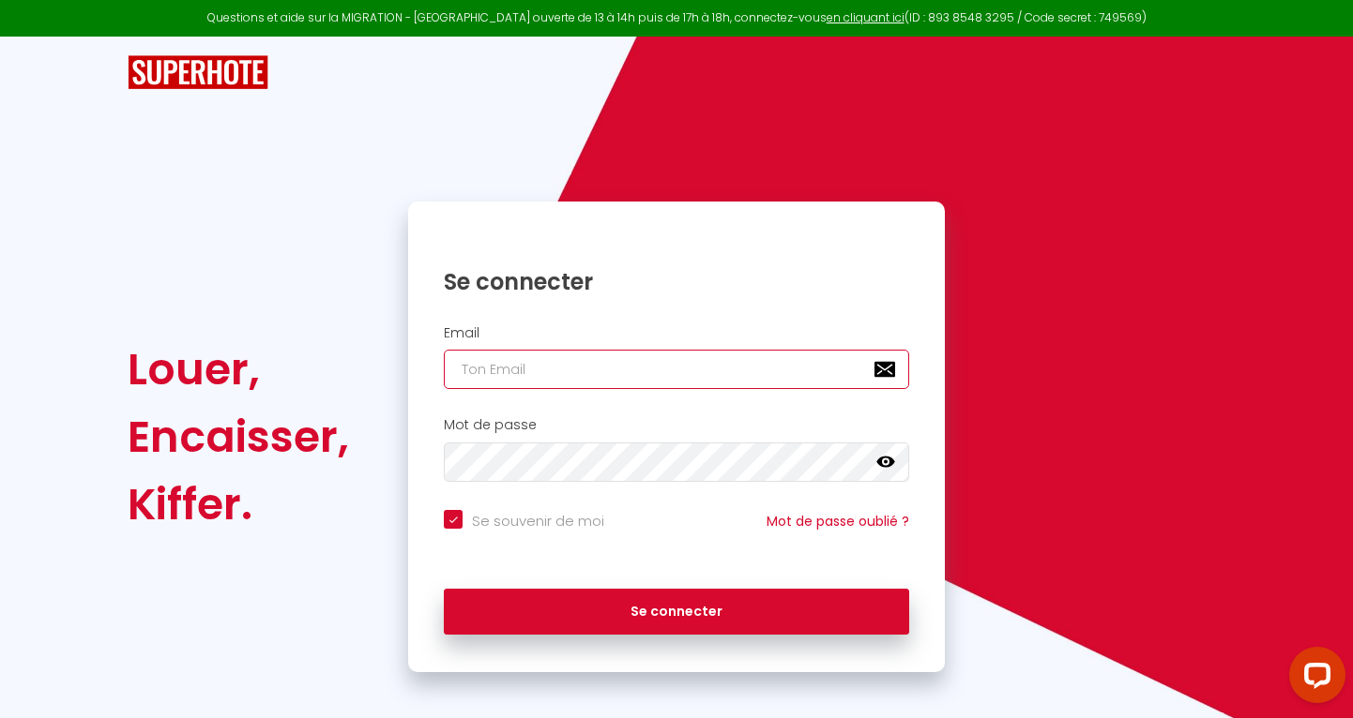
type input "[EMAIL_ADDRESS][DOMAIN_NAME]"
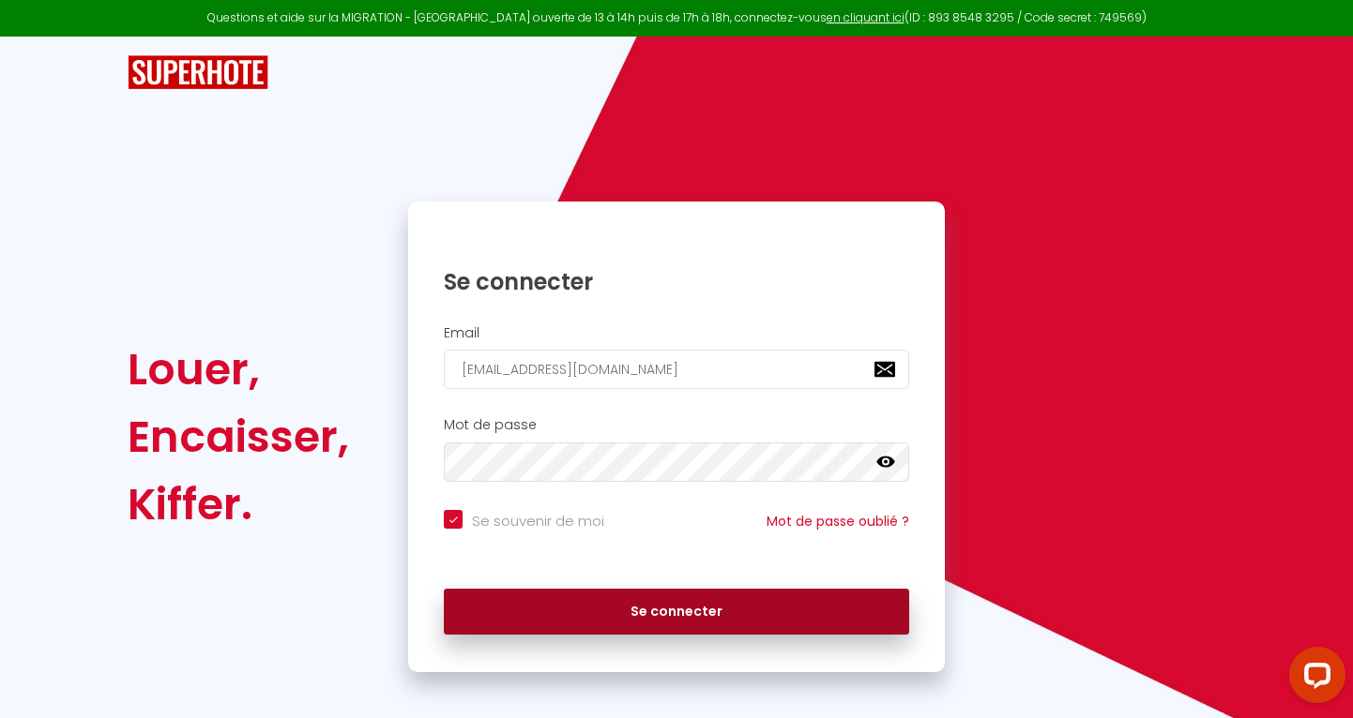
click at [562, 619] on button "Se connecter" at bounding box center [676, 612] width 465 height 47
checkbox input "true"
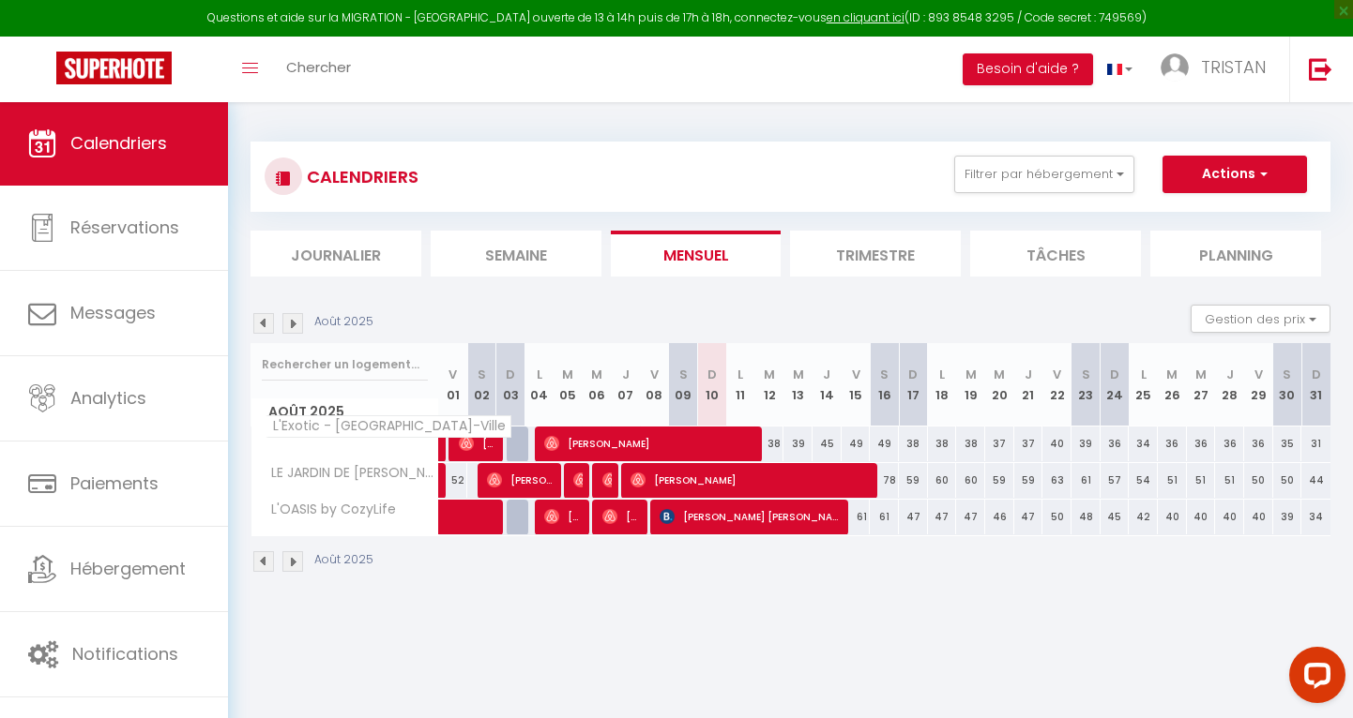
click at [302, 429] on span "L'Exotic - [GEOGRAPHIC_DATA]-Ville" at bounding box center [388, 427] width 246 height 23
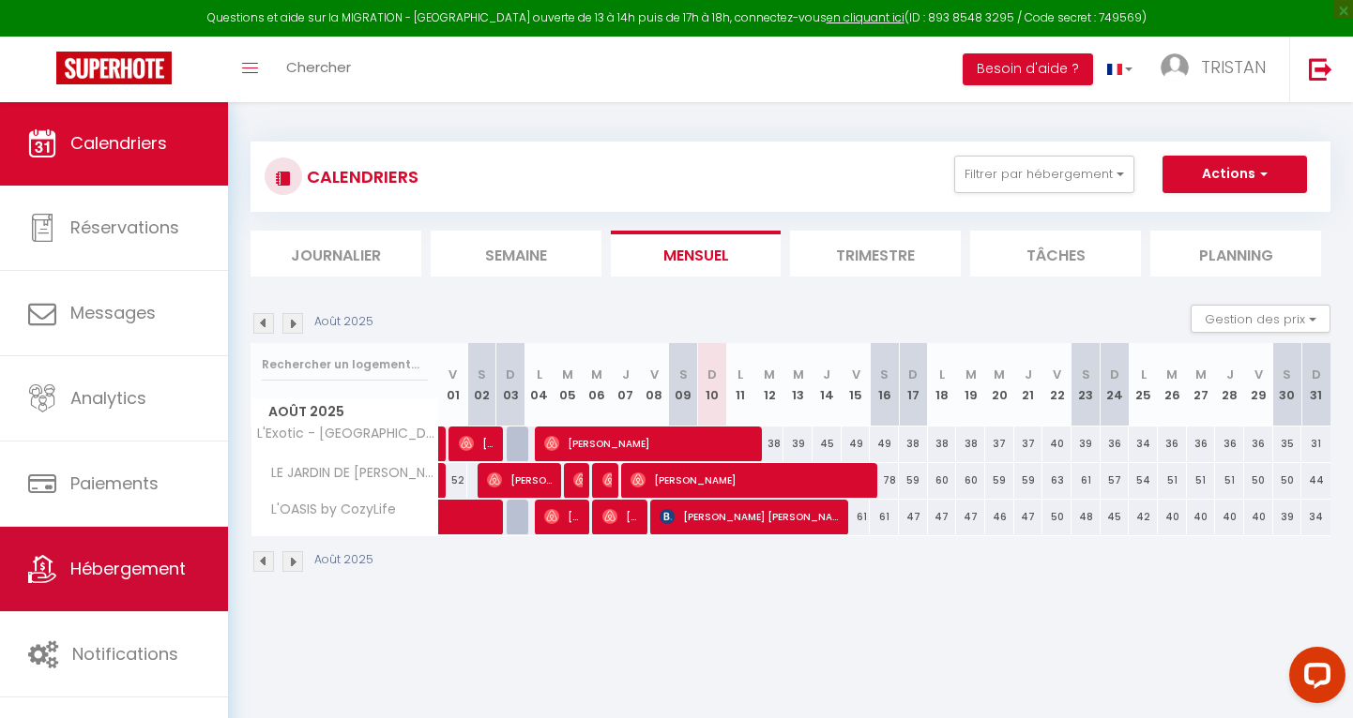
click at [158, 582] on link "Hébergement" at bounding box center [114, 569] width 228 height 84
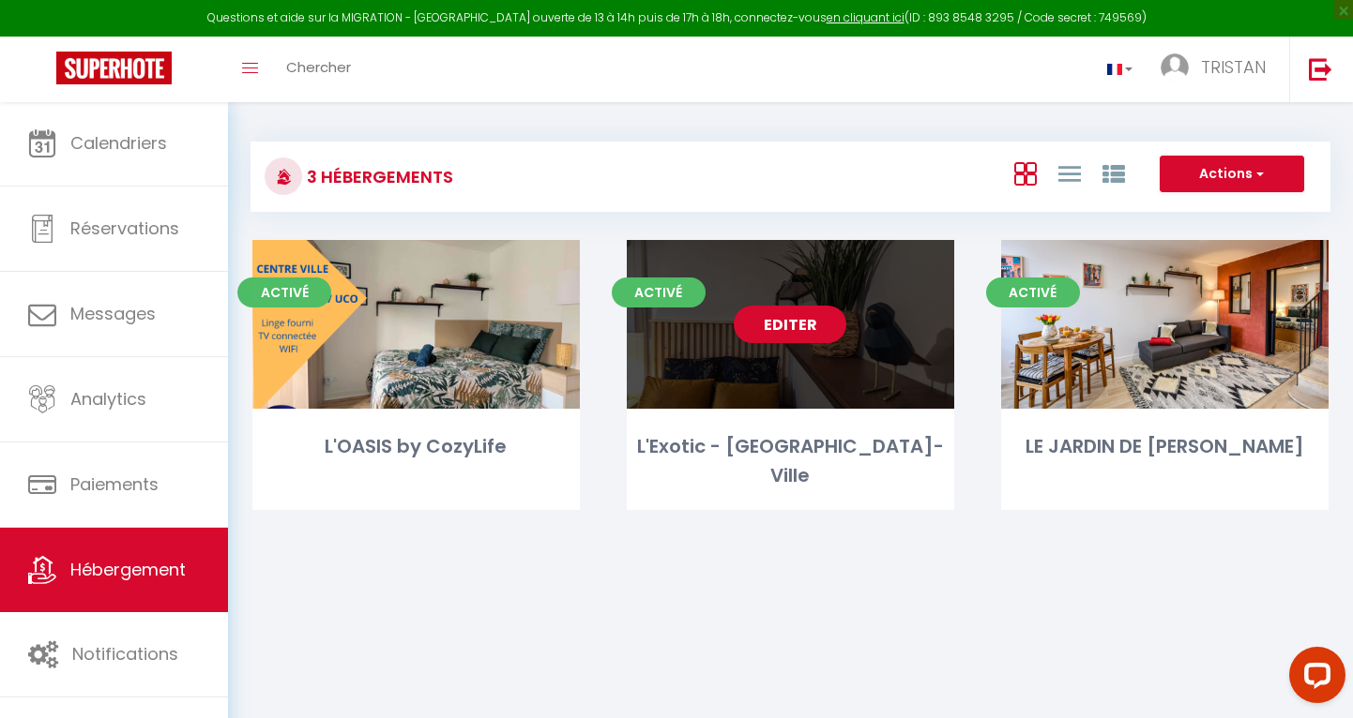
click at [782, 324] on link "Editer" at bounding box center [789, 325] width 113 height 38
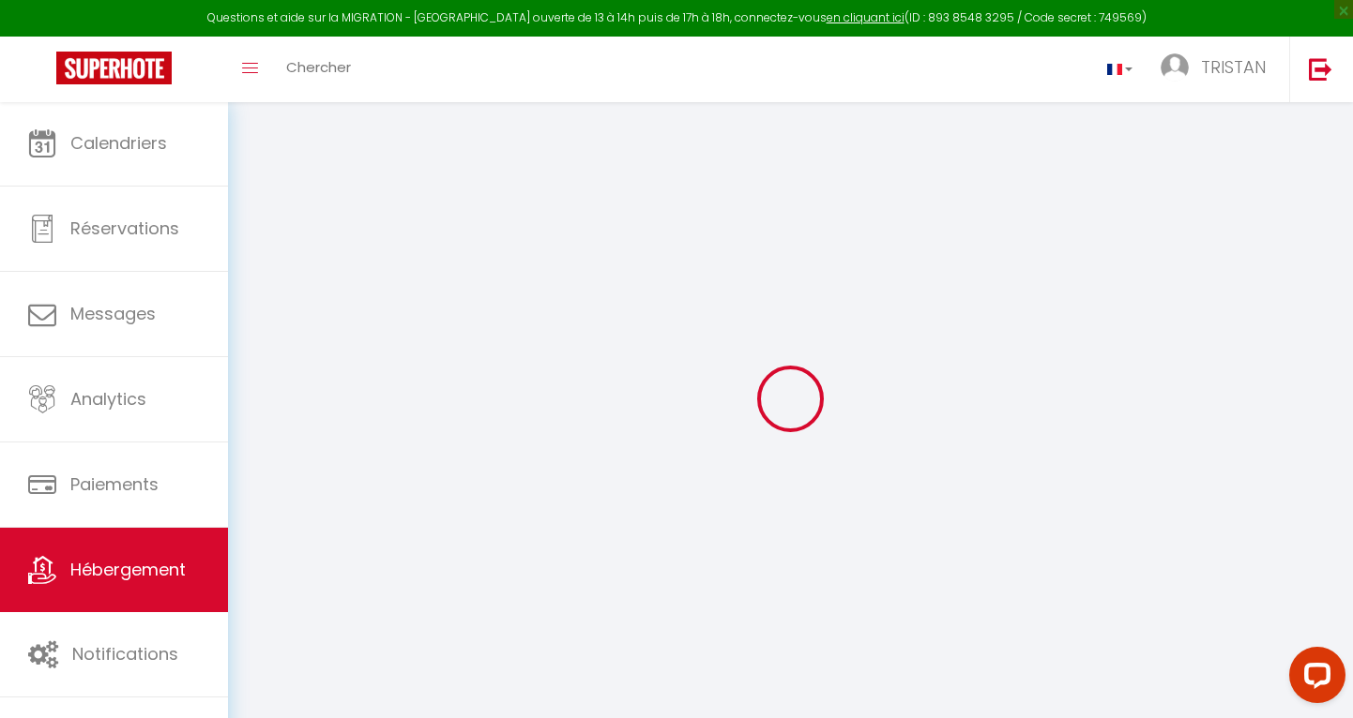
select select
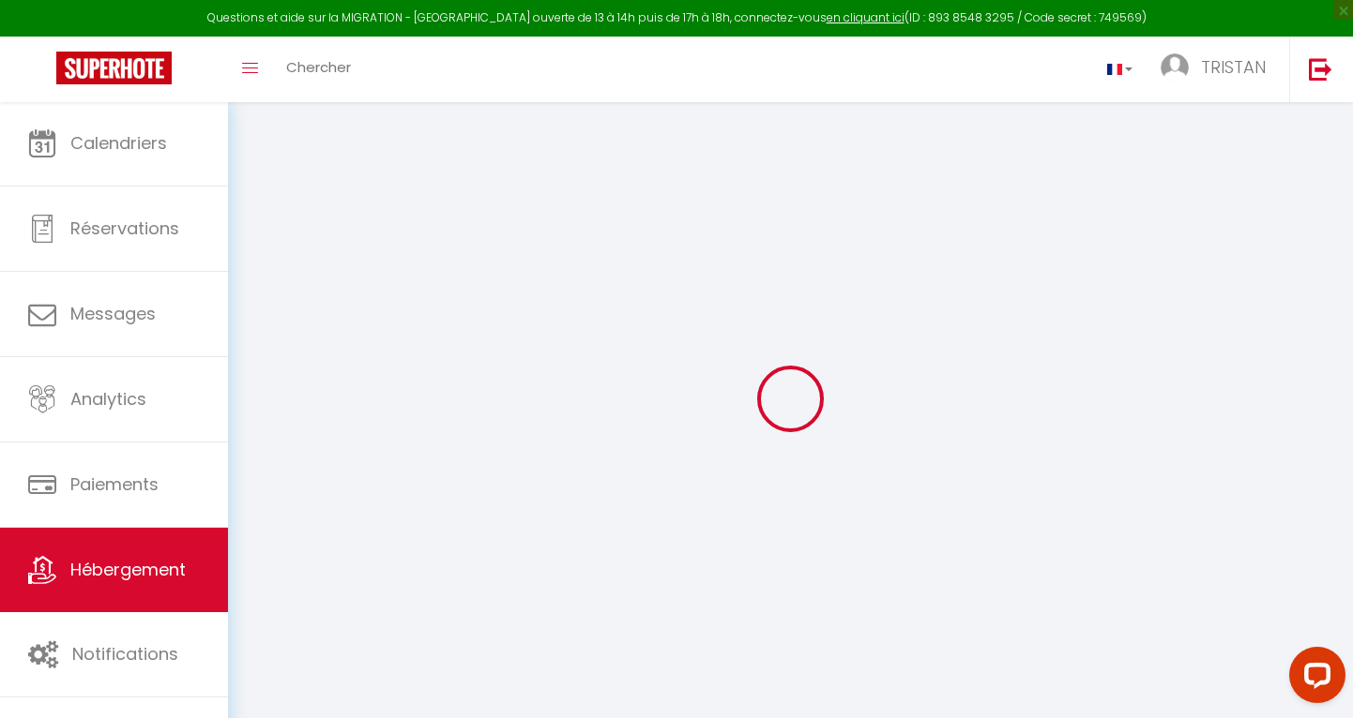
select select
checkbox input "false"
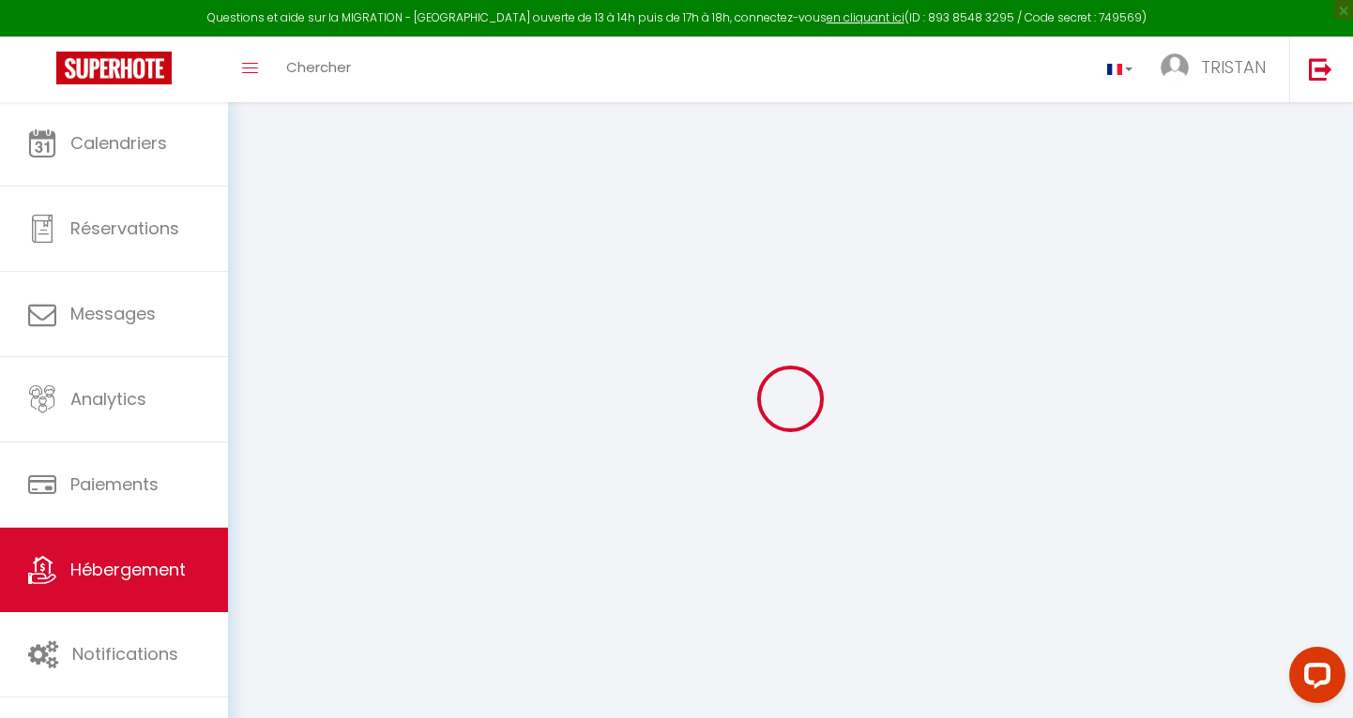
select select
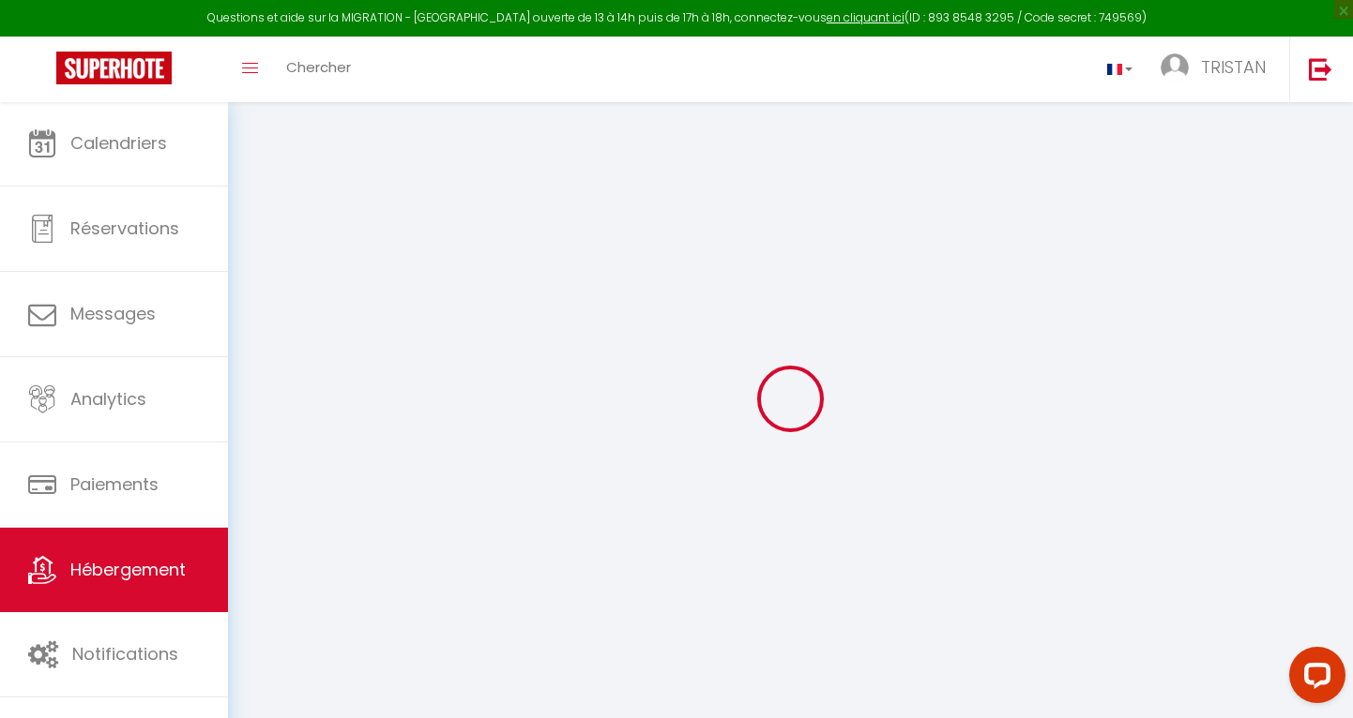
select select
checkbox input "false"
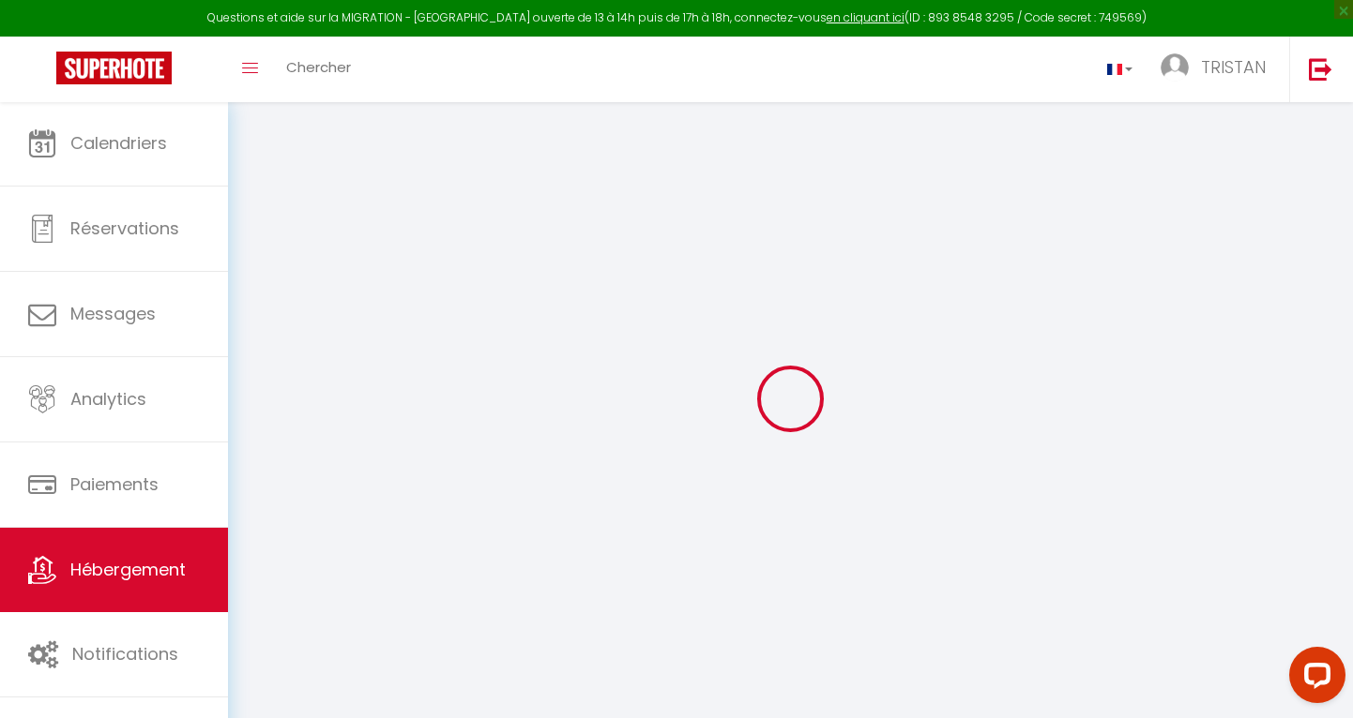
checkbox input "false"
select select
type input "L'Exotic - [GEOGRAPHIC_DATA]-Ville"
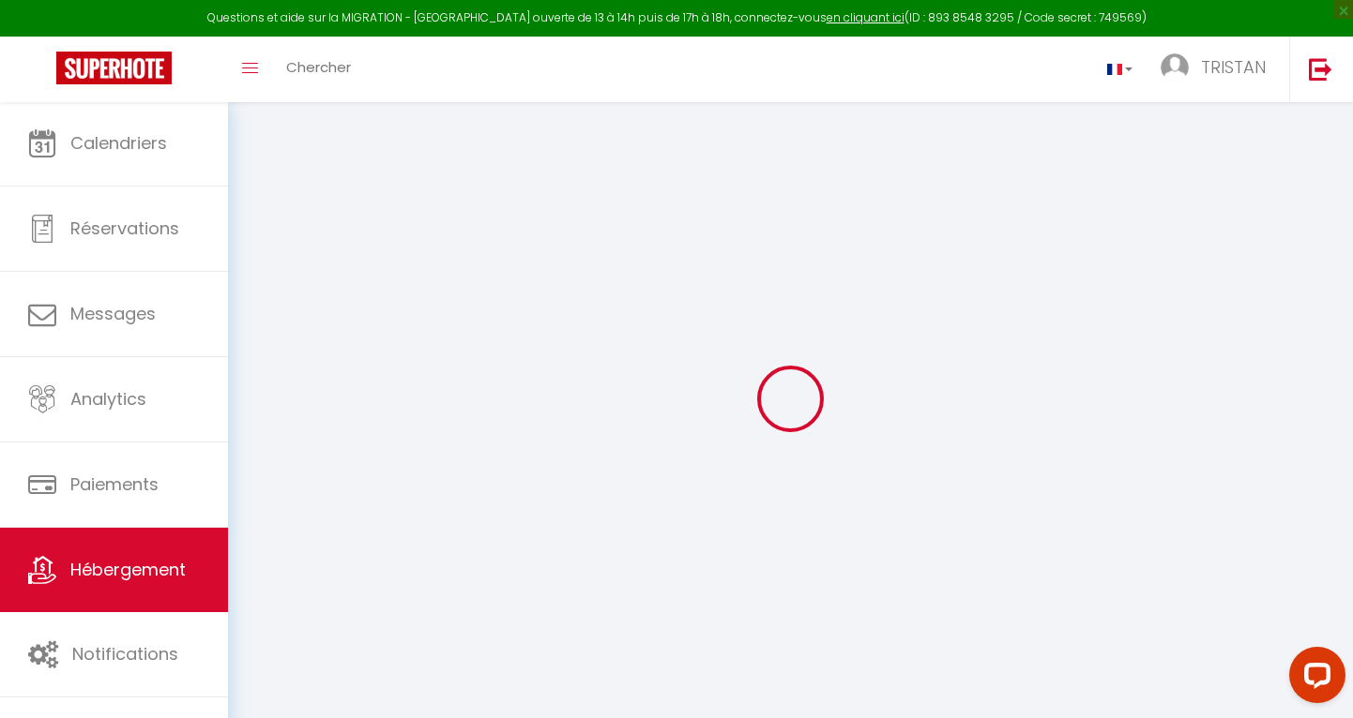
type input "[PERSON_NAME]"
type input "[STREET_ADDRESS]"
type input "79180"
type input "CHAURAY"
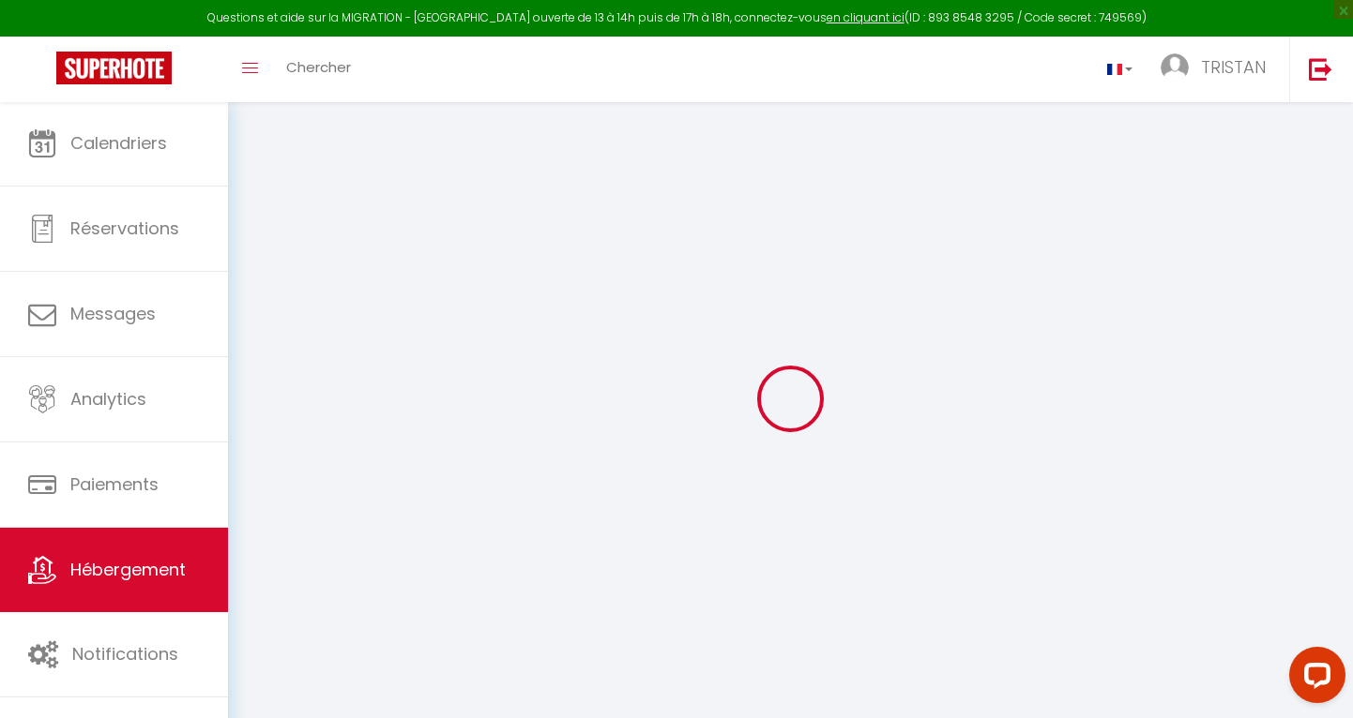
select select "2"
type input "35"
type input "5"
type input "100"
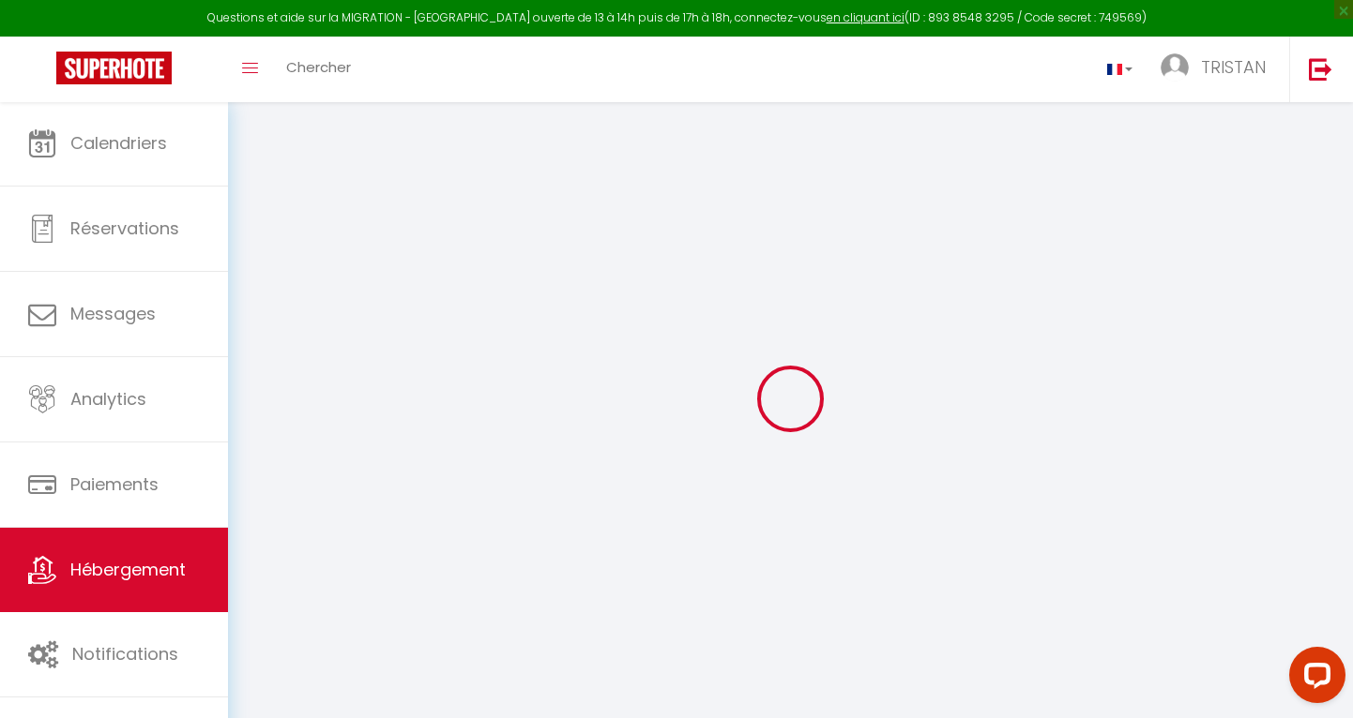
type input "300"
select select
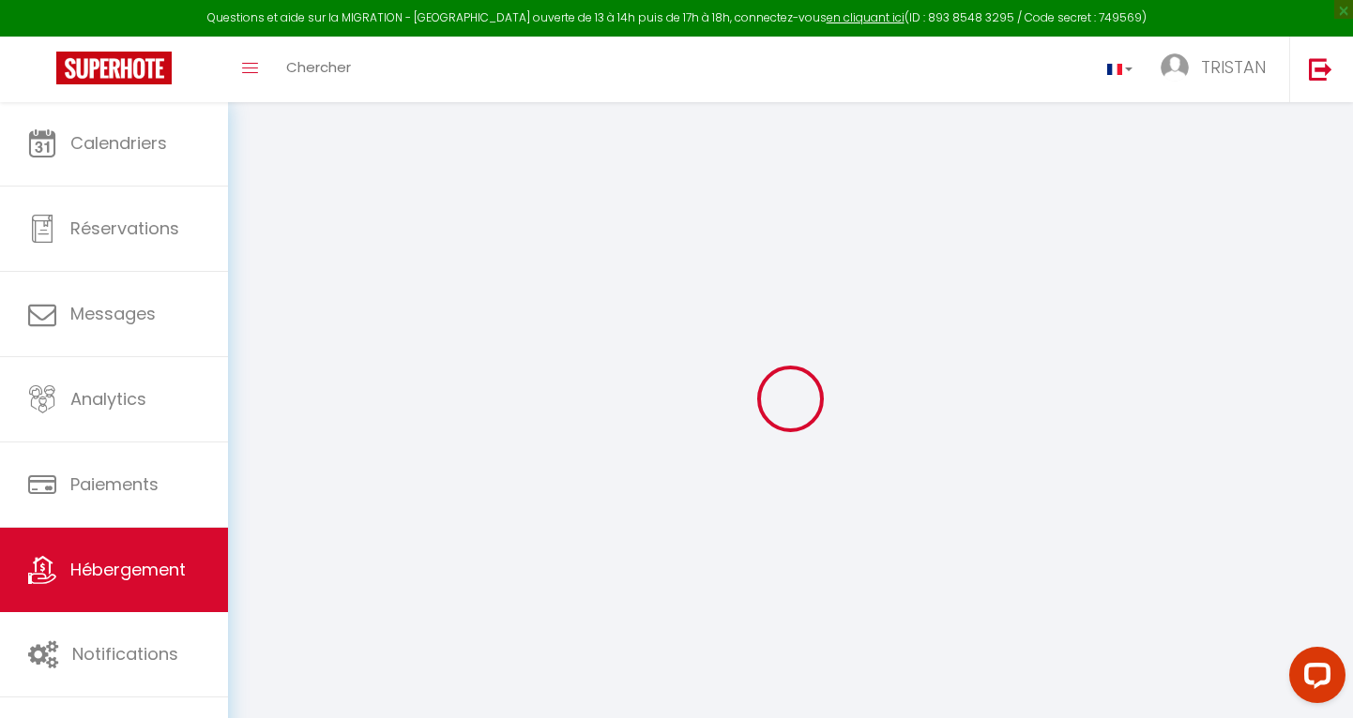
select select
type input "[STREET_ADDRESS]"
type input "79000"
type input "Niort"
type input "[EMAIL_ADDRESS][DOMAIN_NAME]"
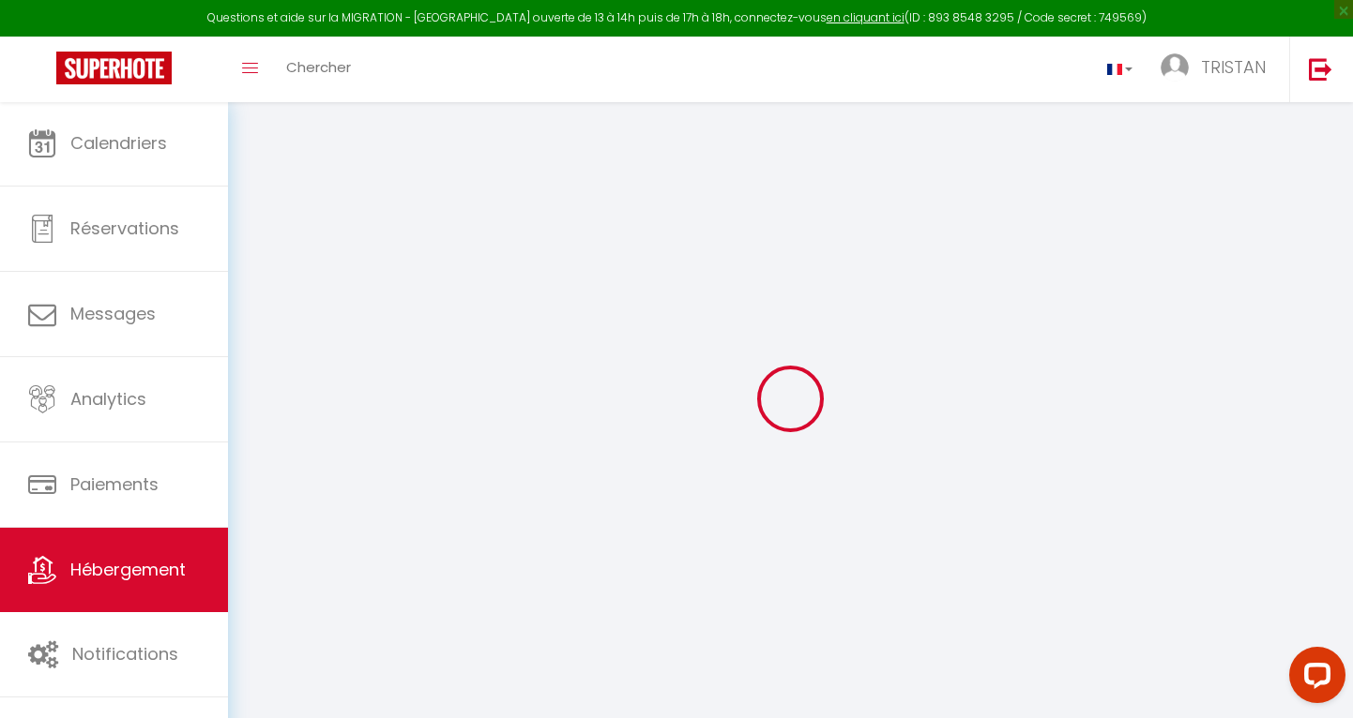
select select
checkbox input "false"
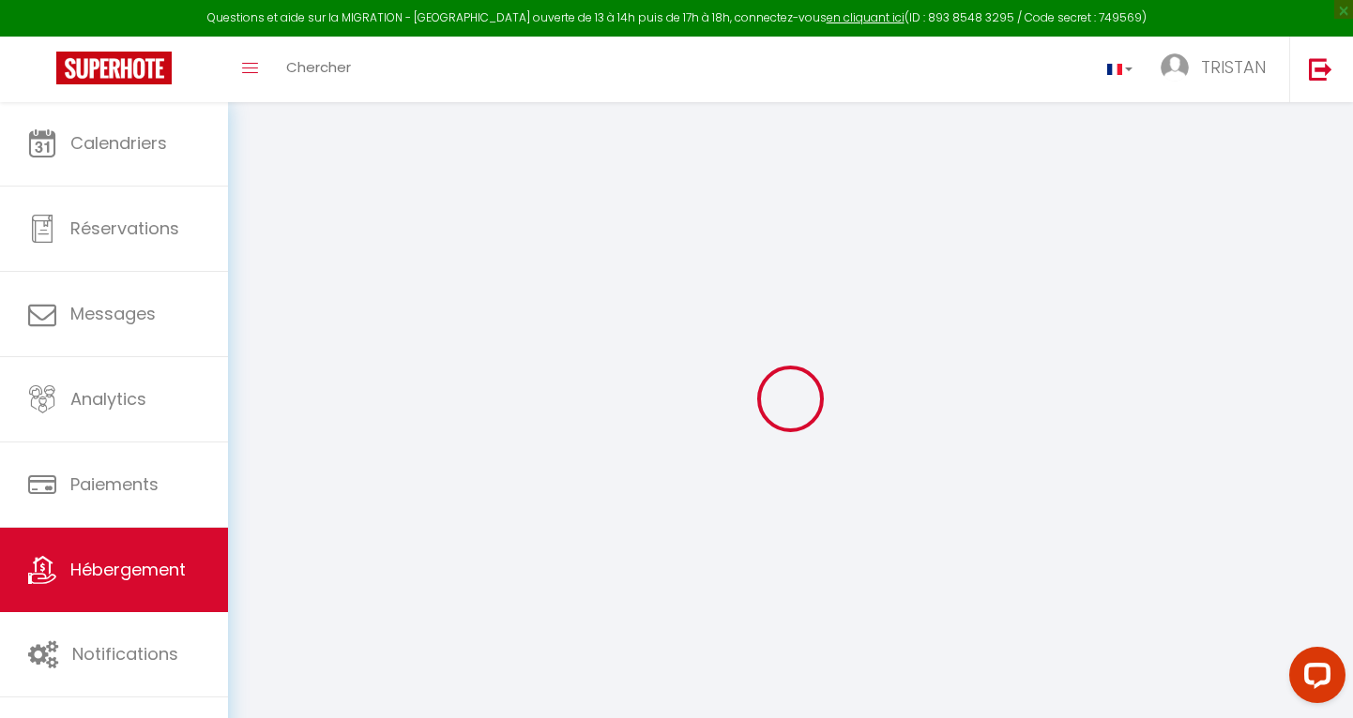
radio input "true"
select select
type input "22"
type input "35"
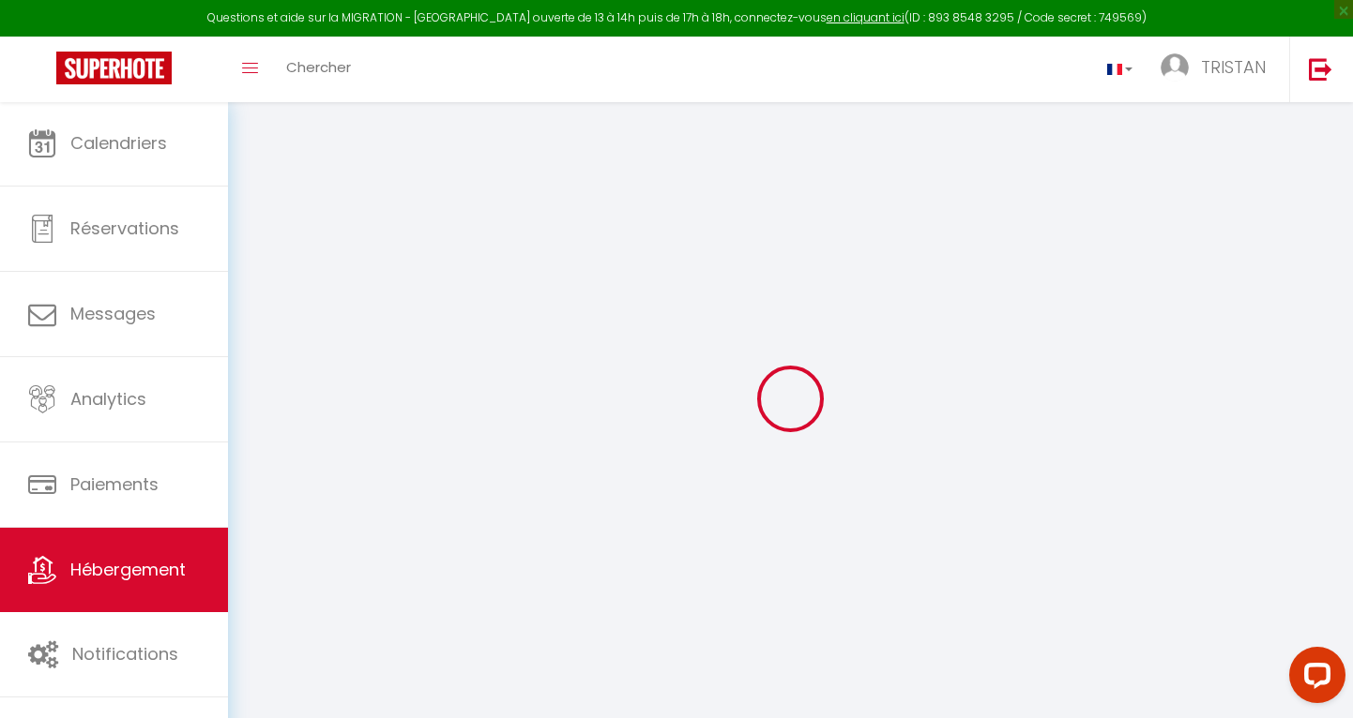
type input "0"
select select
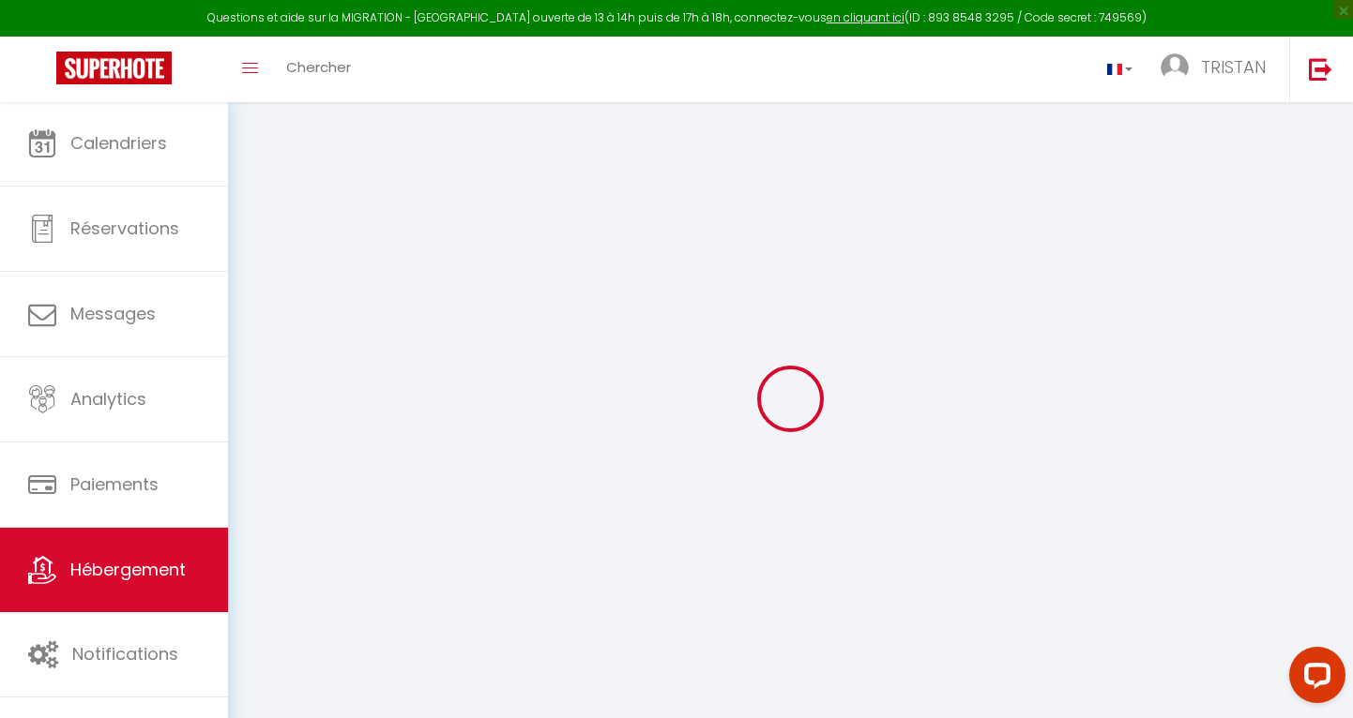
select select
checkbox input "false"
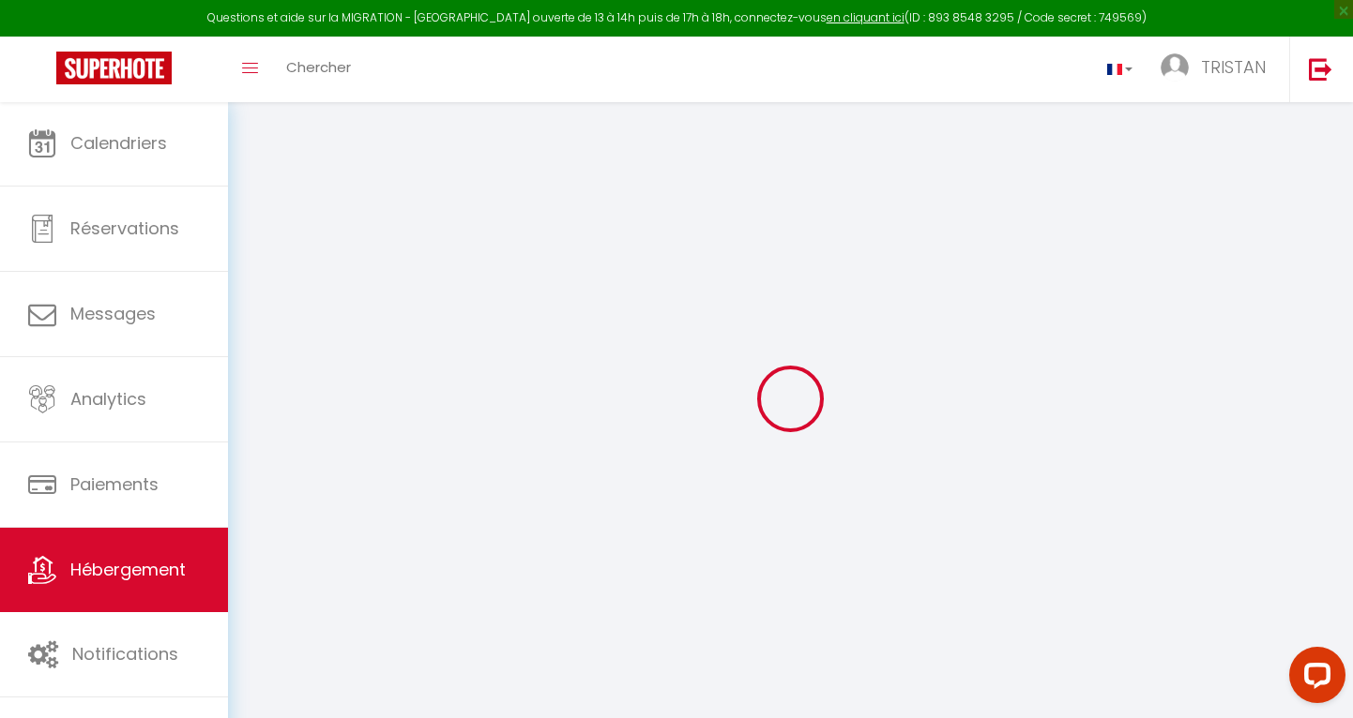
checkbox input "false"
select select
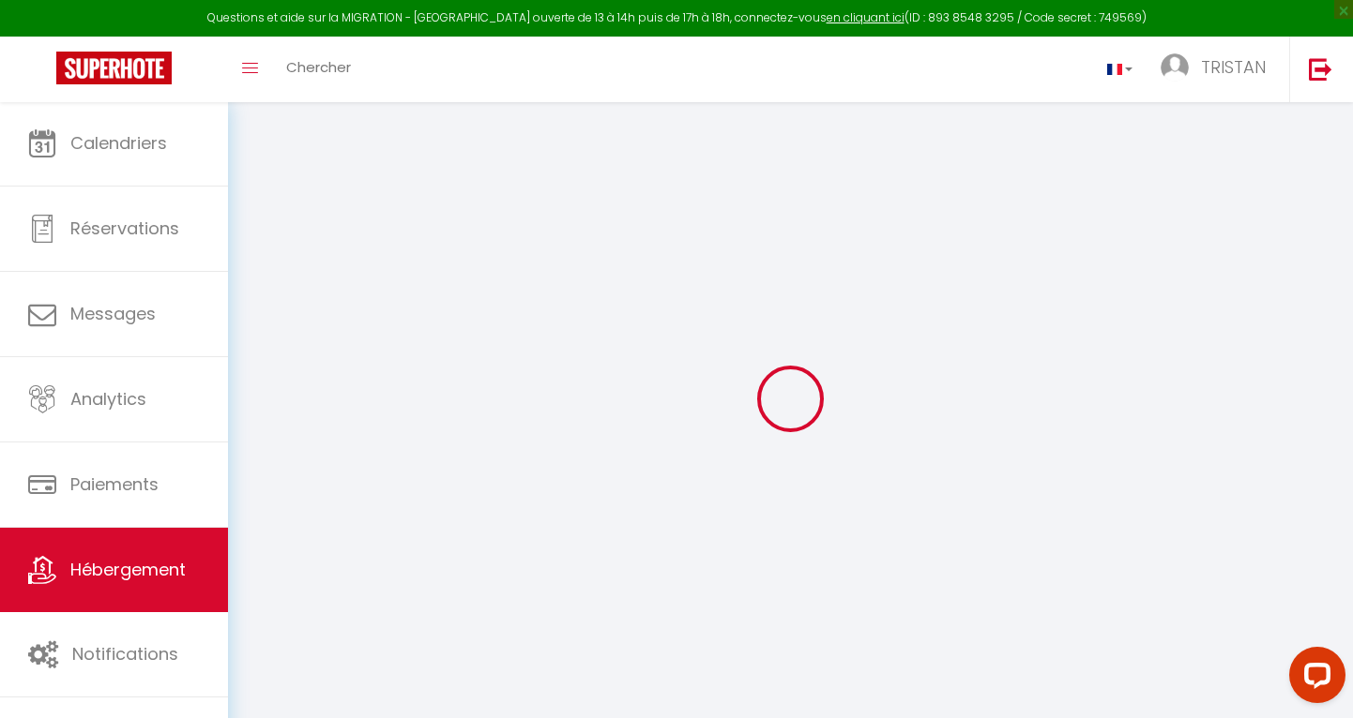
select select
checkbox input "false"
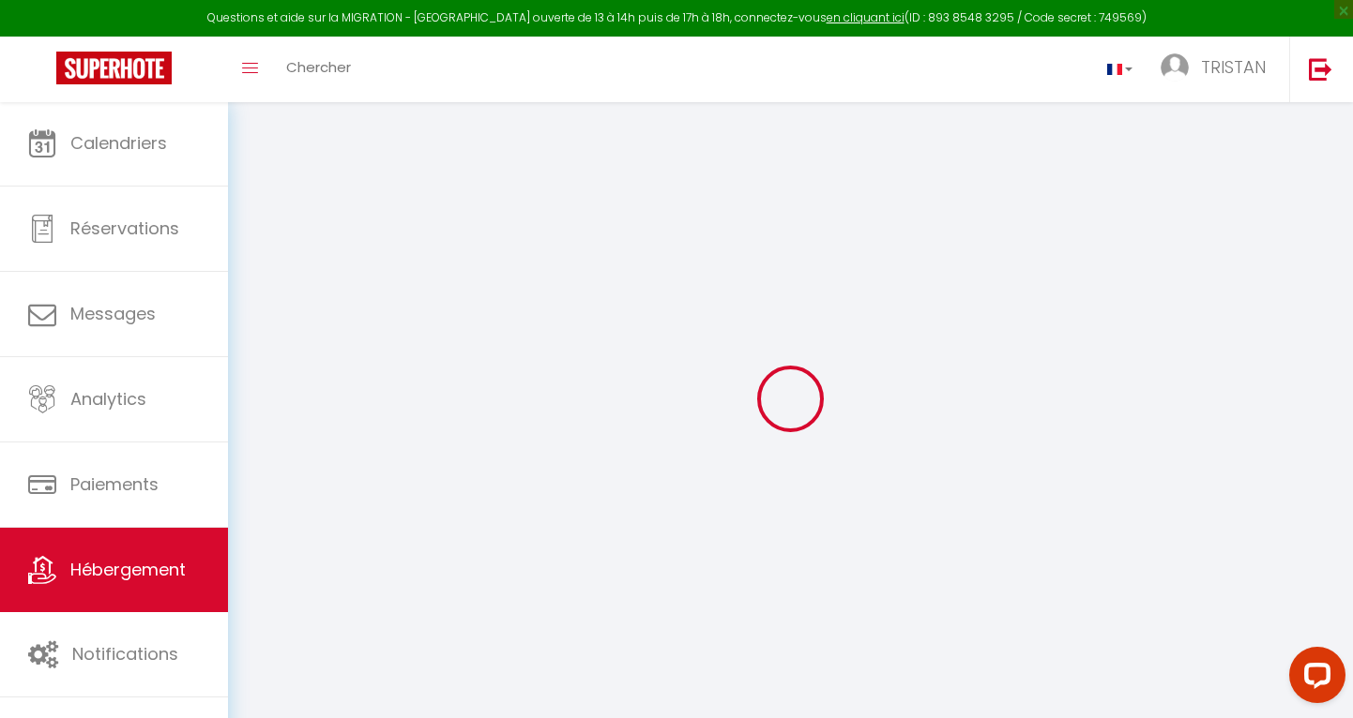
checkbox input "false"
select select
checkbox input "false"
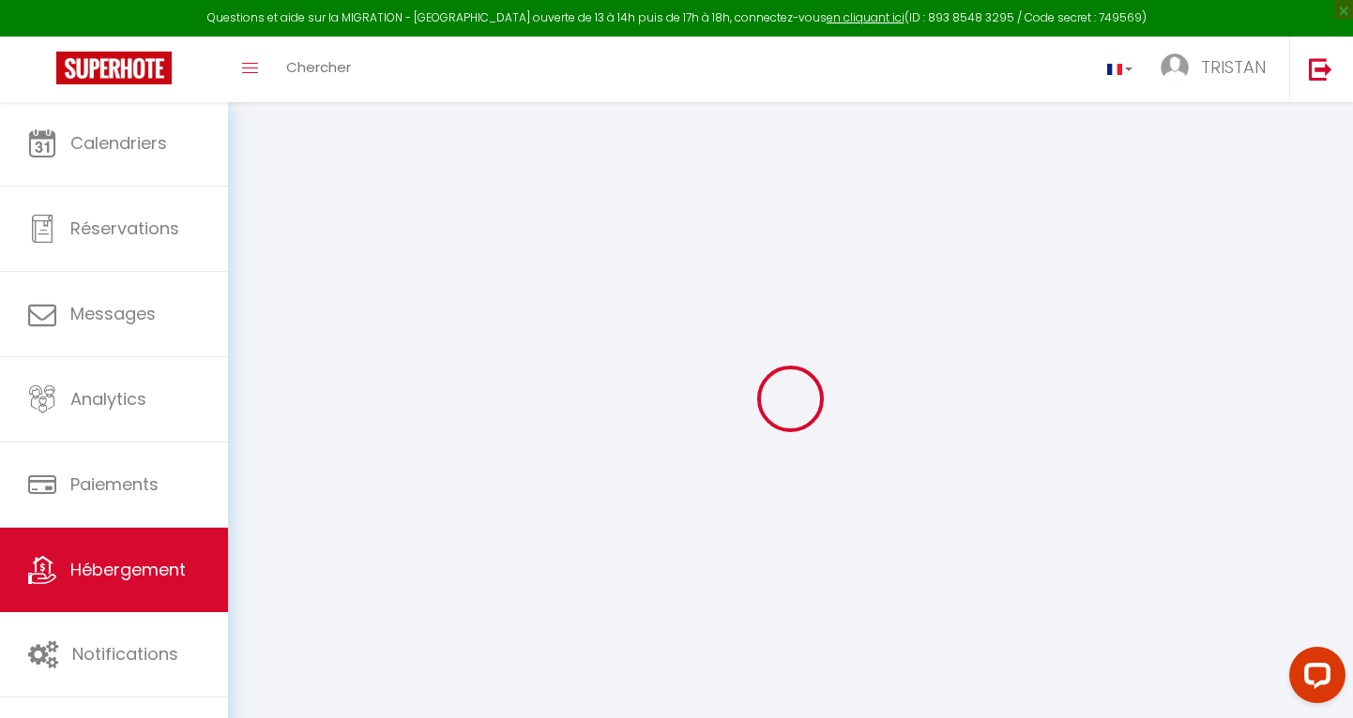
checkbox input "false"
select select
checkbox input "false"
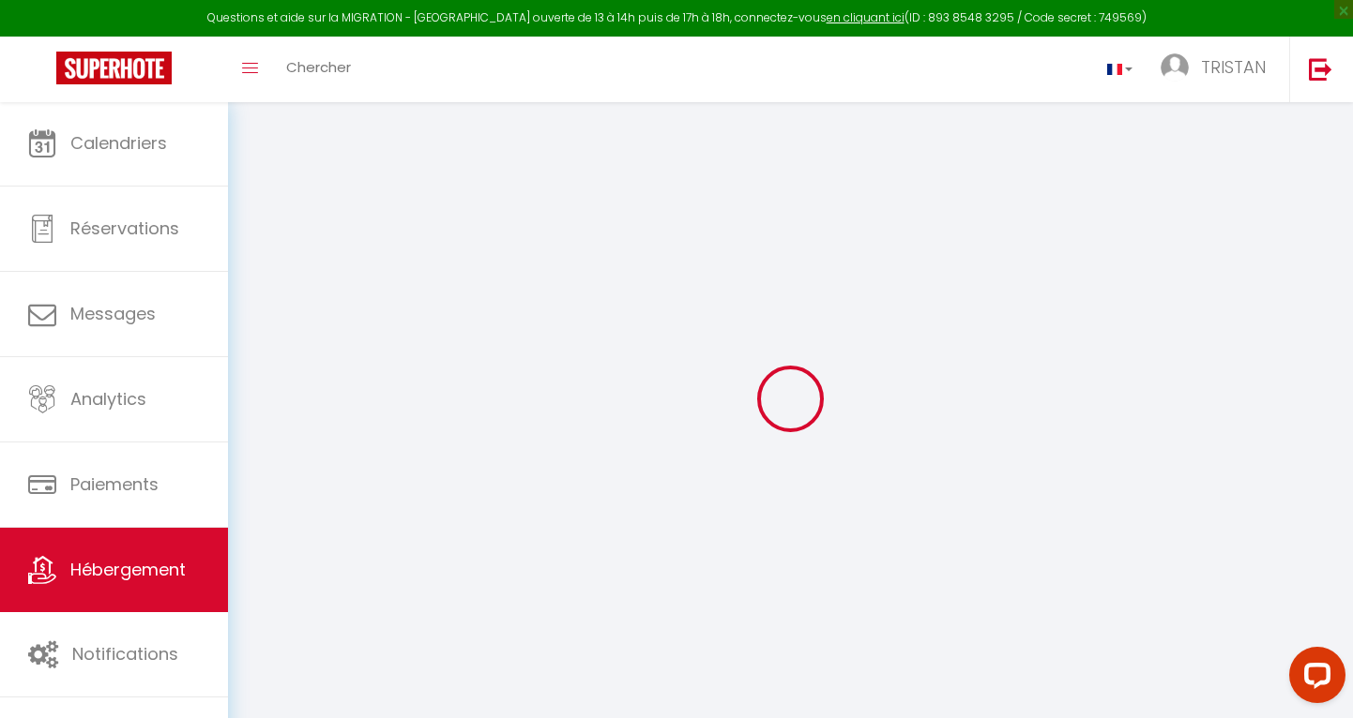
checkbox input "false"
select select "17:00"
select select "00:00"
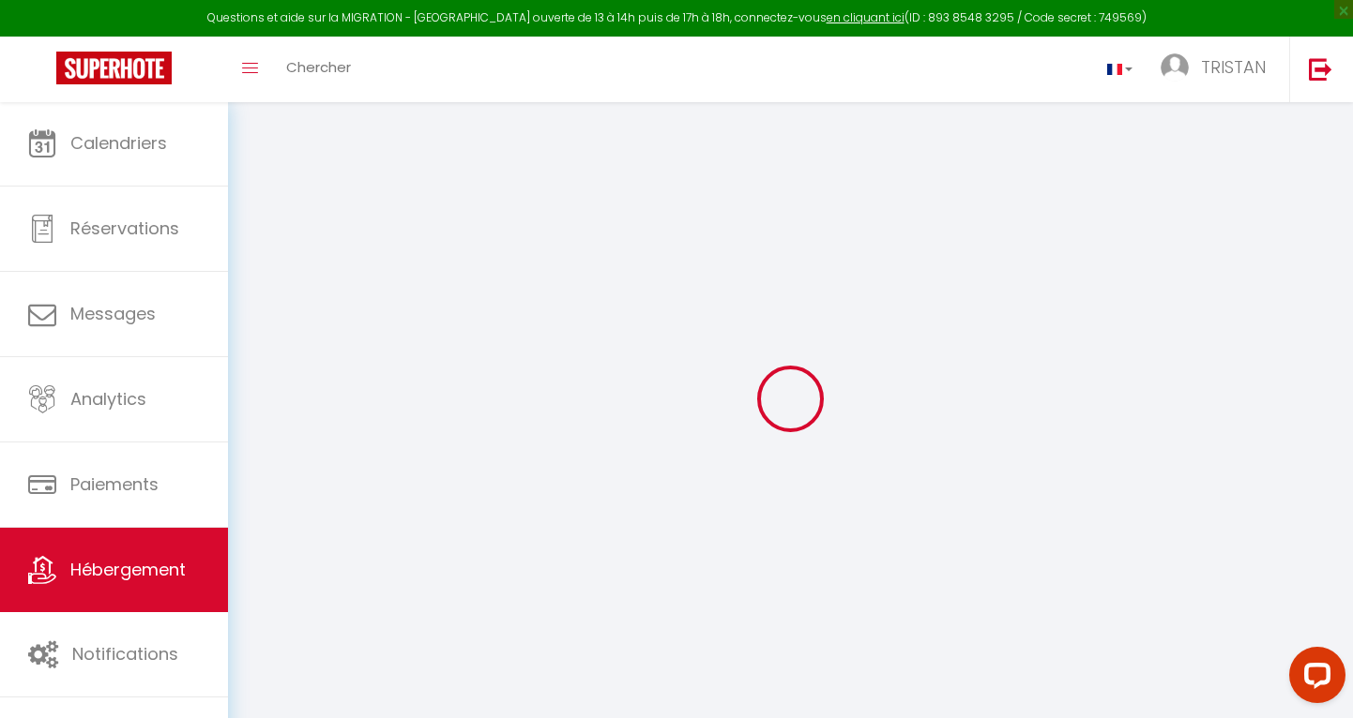
select select "10:00"
select select "30"
select select "120"
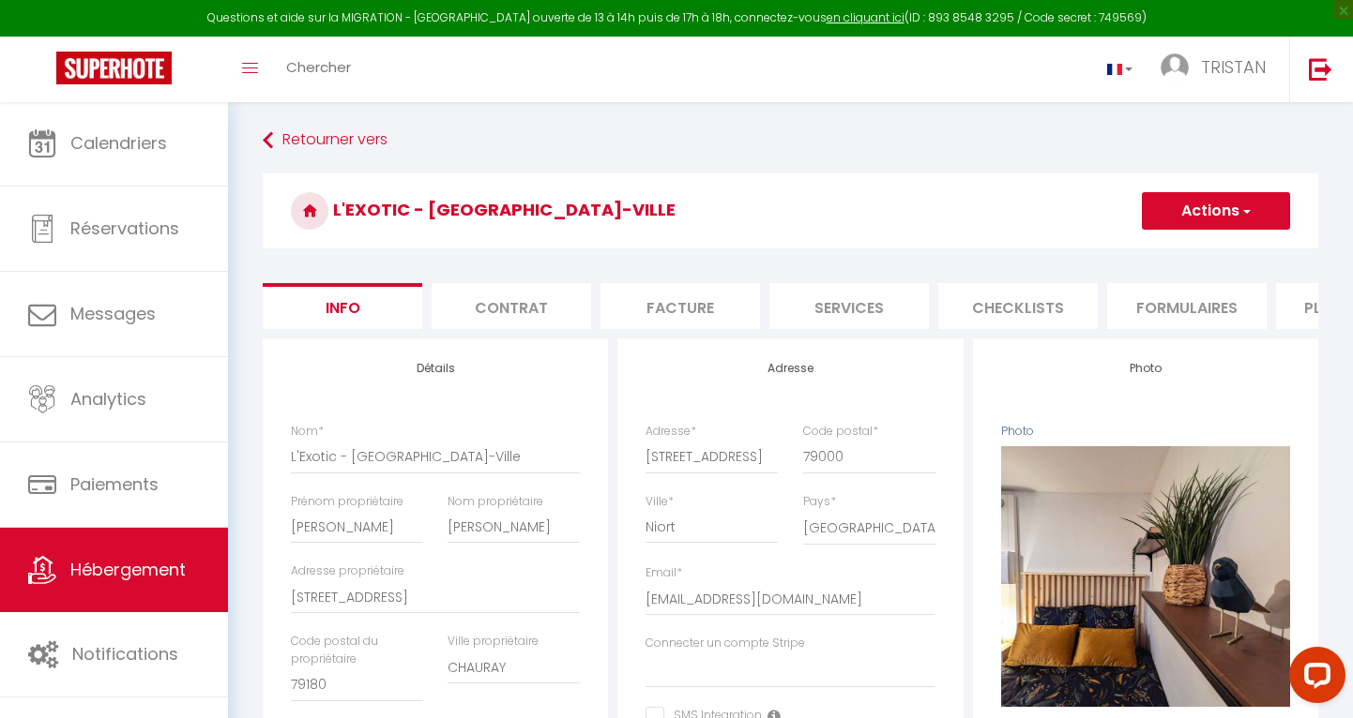
select select
checkbox input "false"
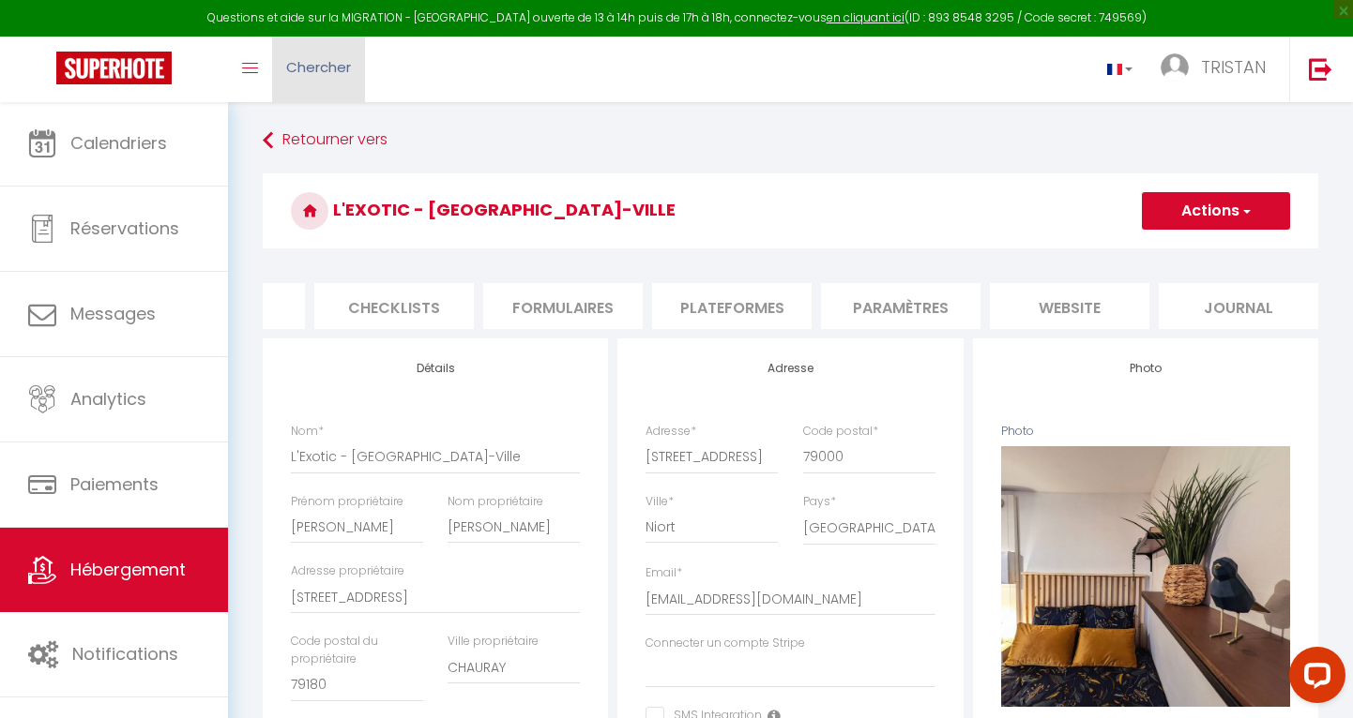
click at [301, 69] on span "Chercher" at bounding box center [318, 67] width 65 height 20
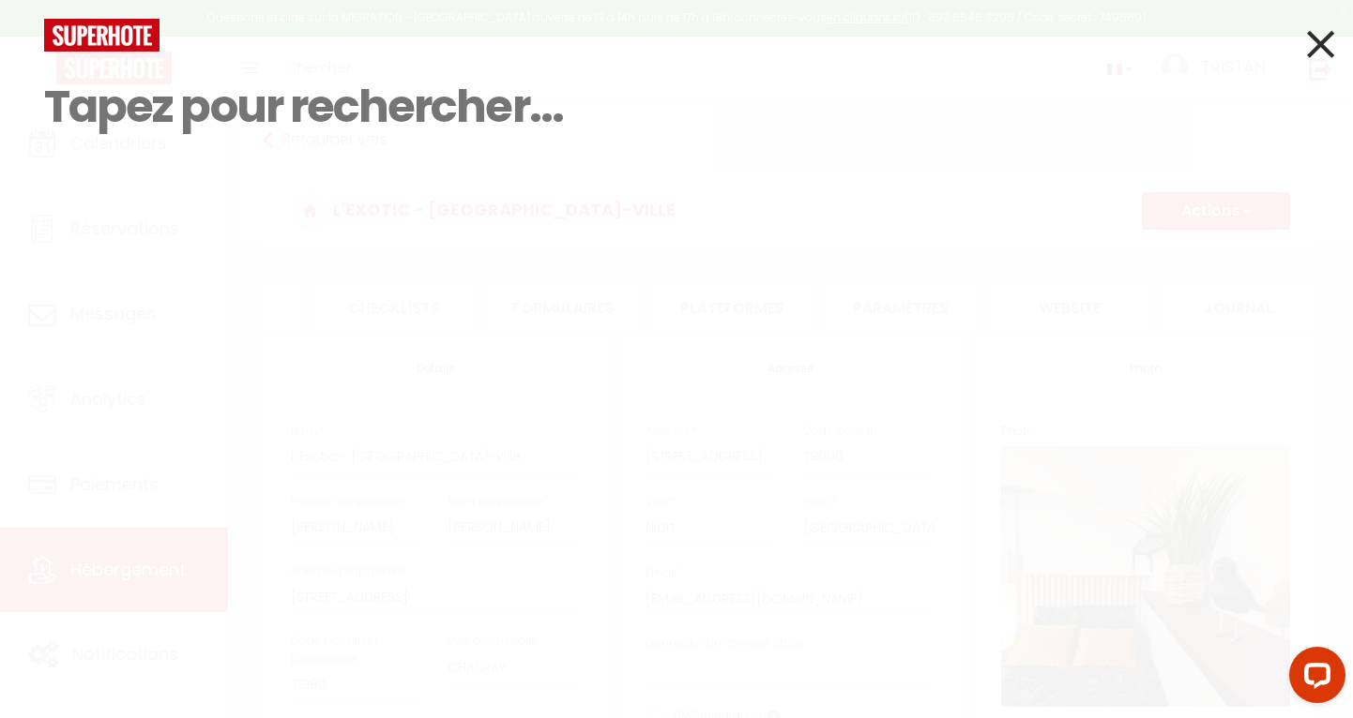
click at [305, 113] on input at bounding box center [676, 107] width 1264 height 111
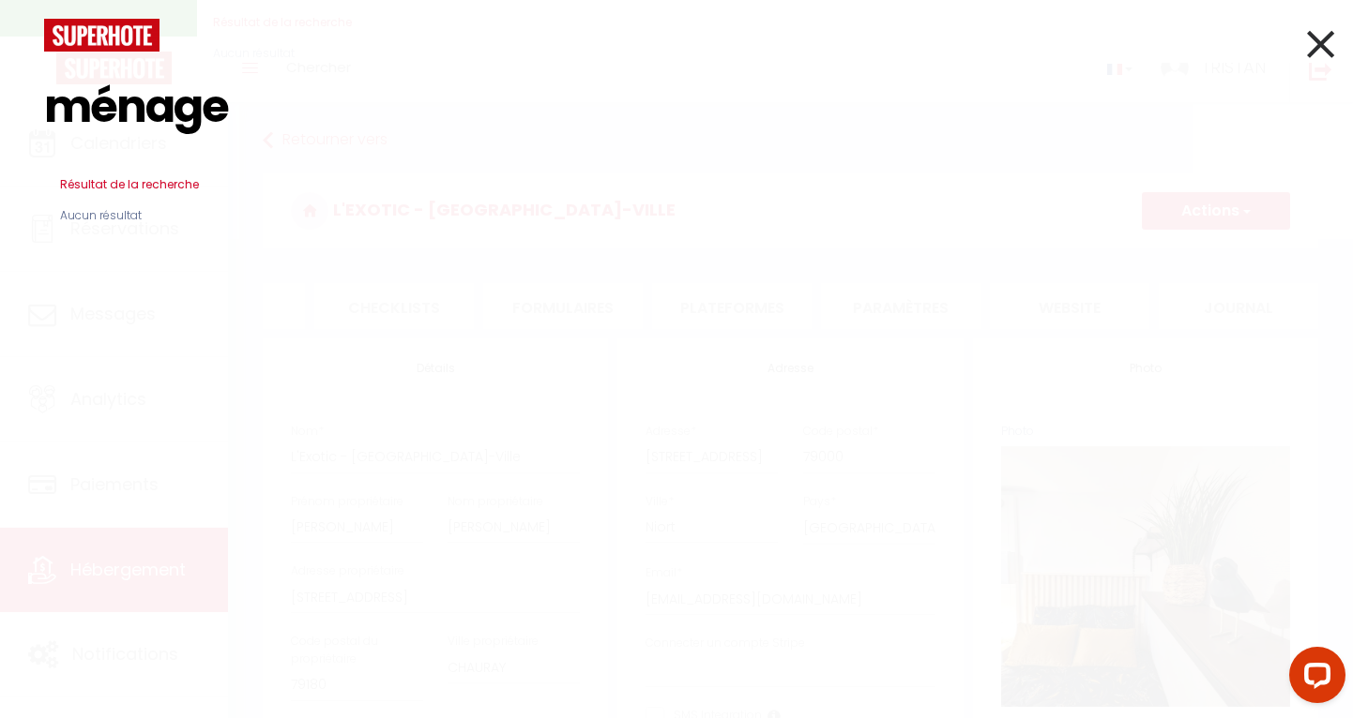
type input "ménage"
click at [1320, 42] on icon at bounding box center [1320, 44] width 27 height 47
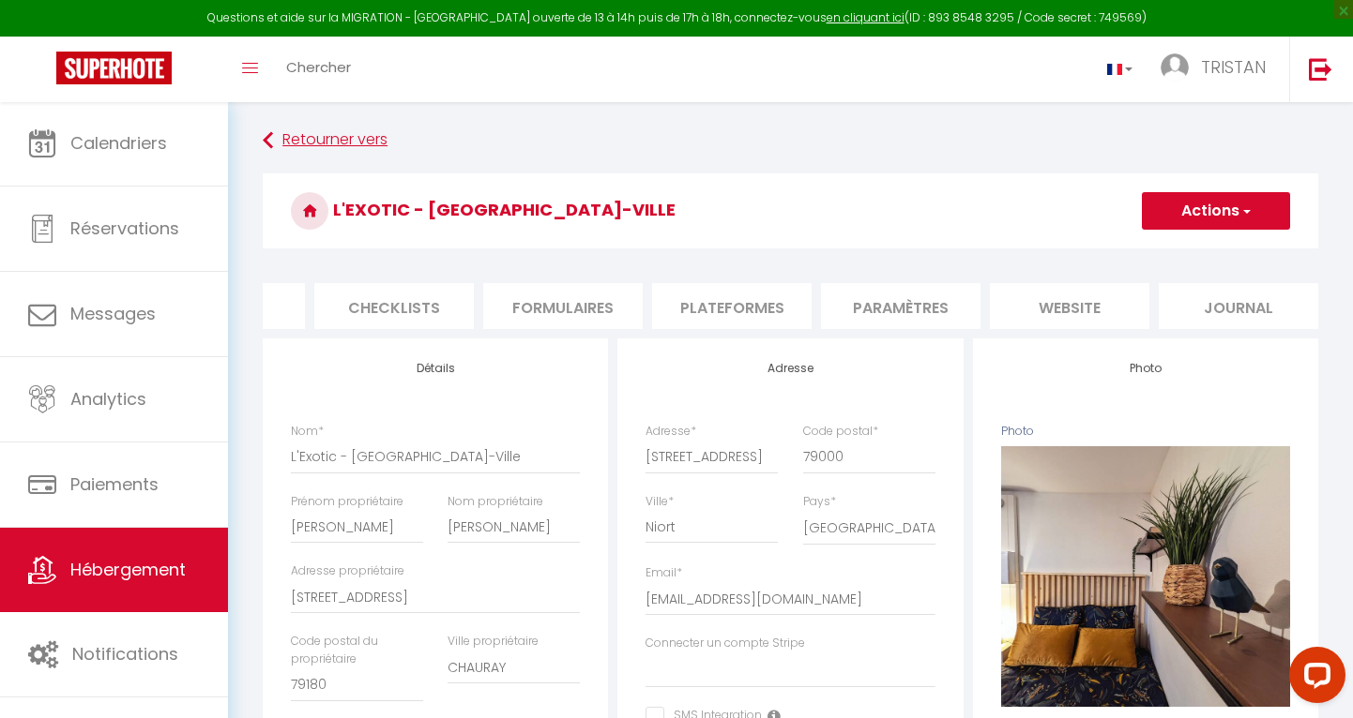
click at [1080, 155] on link "Retourner vers" at bounding box center [790, 141] width 1055 height 34
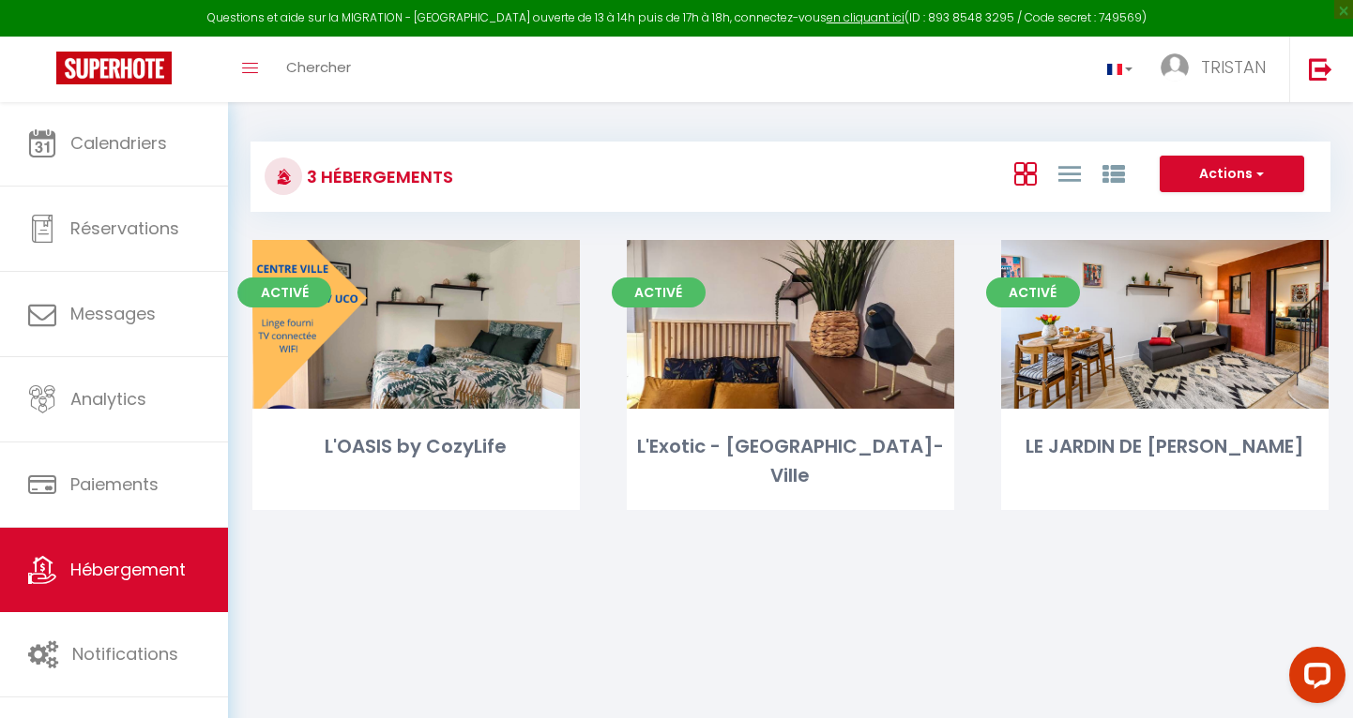
click at [572, 60] on div "Toggle menubar Chercher BUTTON TRISTAN Paramètres" at bounding box center [737, 70] width 1202 height 66
click at [144, 64] on img at bounding box center [113, 68] width 115 height 33
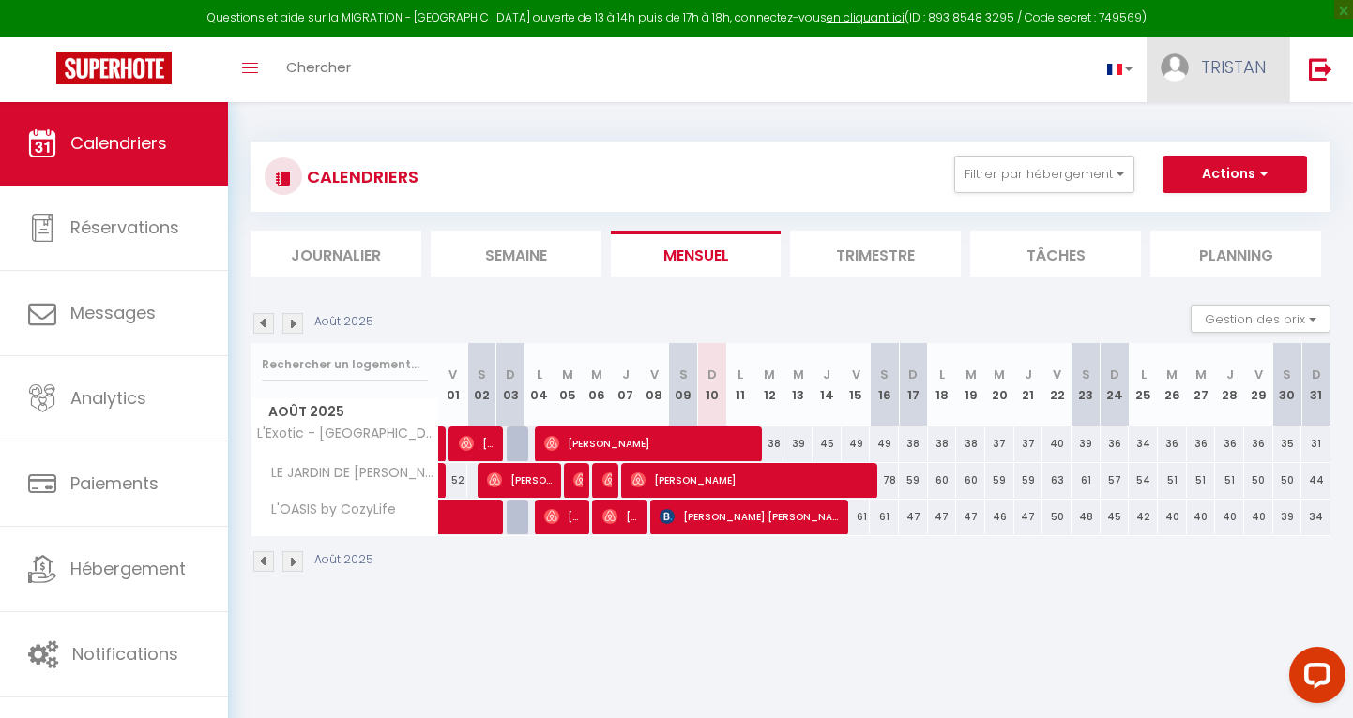
click at [1234, 65] on span "TRISTAN" at bounding box center [1233, 66] width 65 height 23
click at [1270, 174] on button "Actions" at bounding box center [1234, 175] width 144 height 38
click at [1264, 62] on span "TRISTAN" at bounding box center [1233, 66] width 65 height 23
click at [1317, 671] on icon "Open LiveChat chat widget" at bounding box center [1317, 675] width 18 height 12
click at [972, 625] on body "Questions et aide sur la MIGRATION - [GEOGRAPHIC_DATA] ouverte de 13 à 14h puis…" at bounding box center [676, 460] width 1353 height 718
